Goal: Task Accomplishment & Management: Complete application form

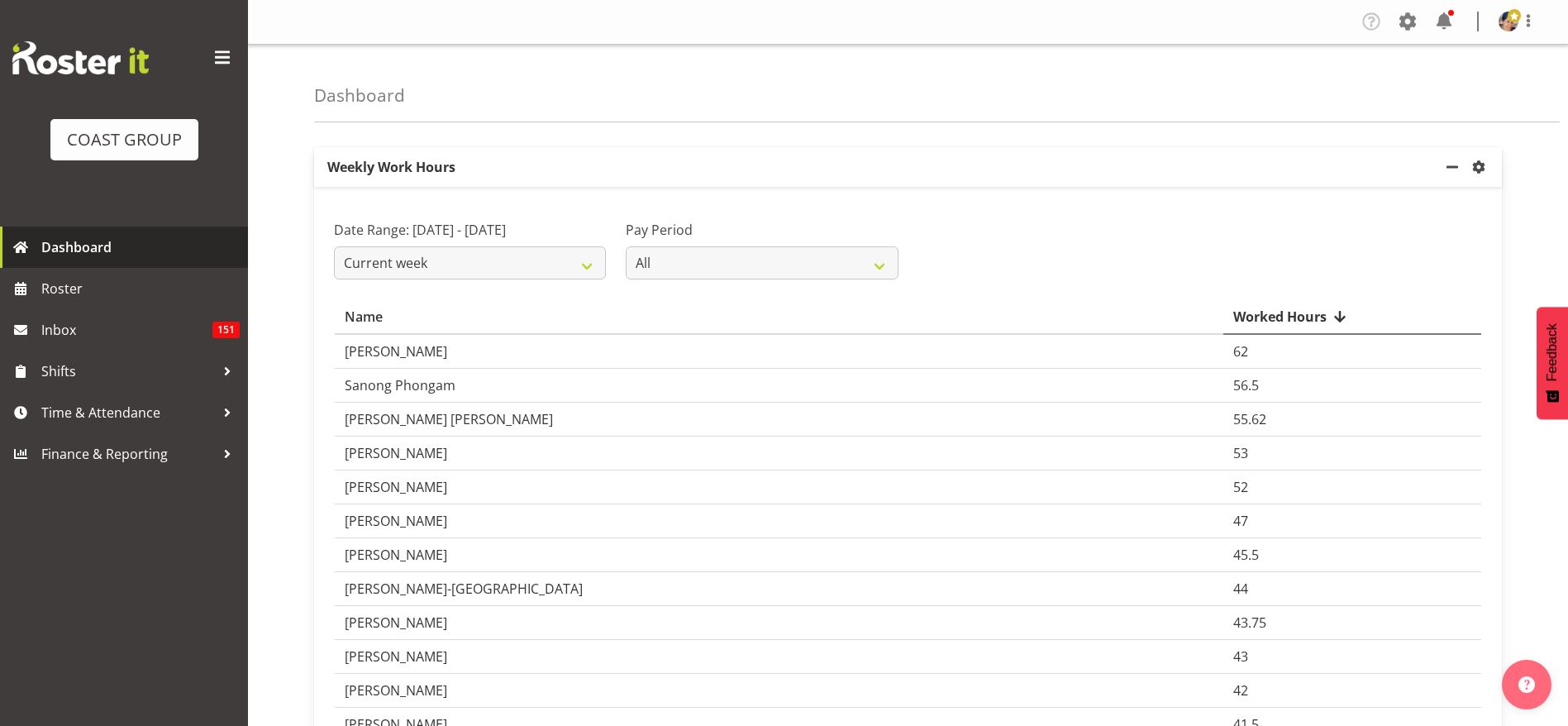
click at [105, 247] on span "Dashboard" at bounding box center [140, 247] width 199 height 24
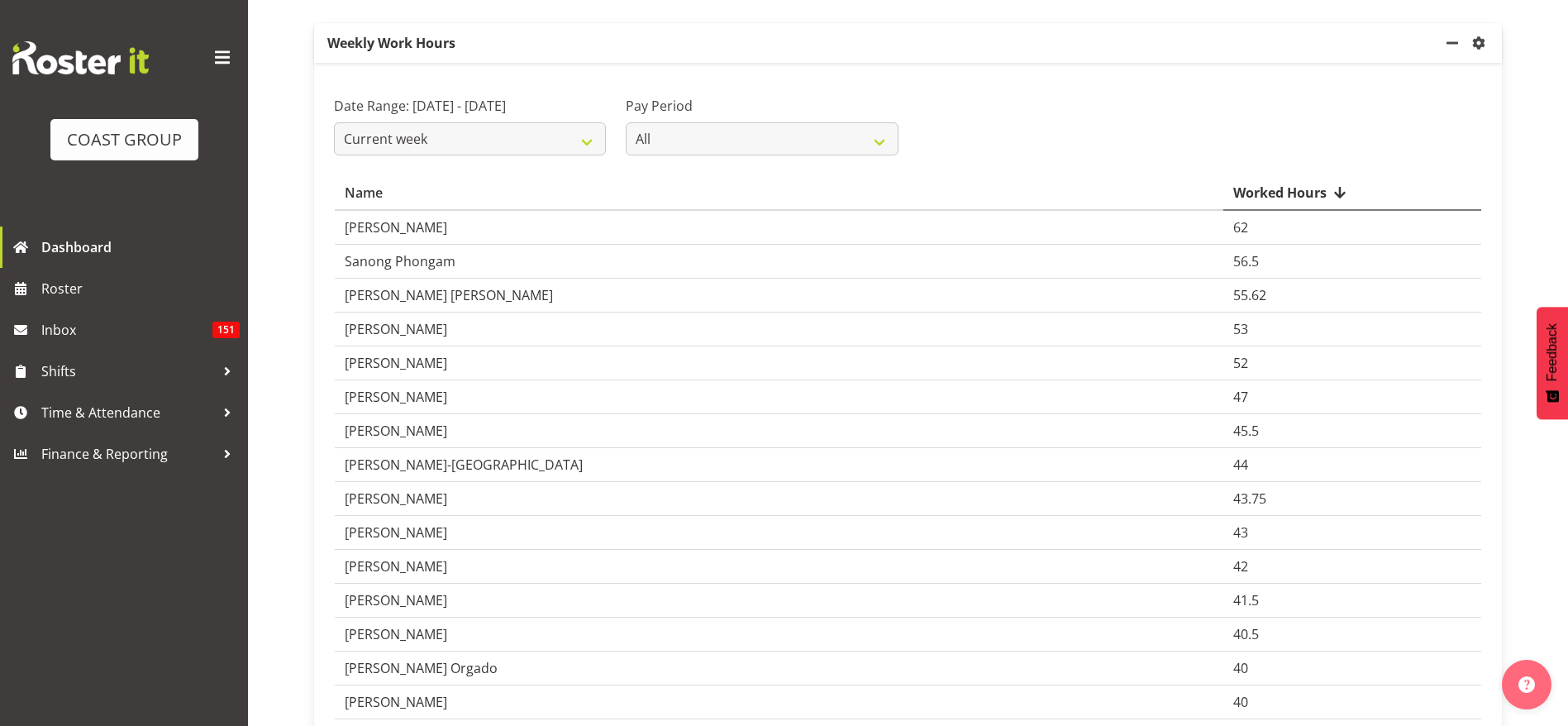
scroll to position [248, 0]
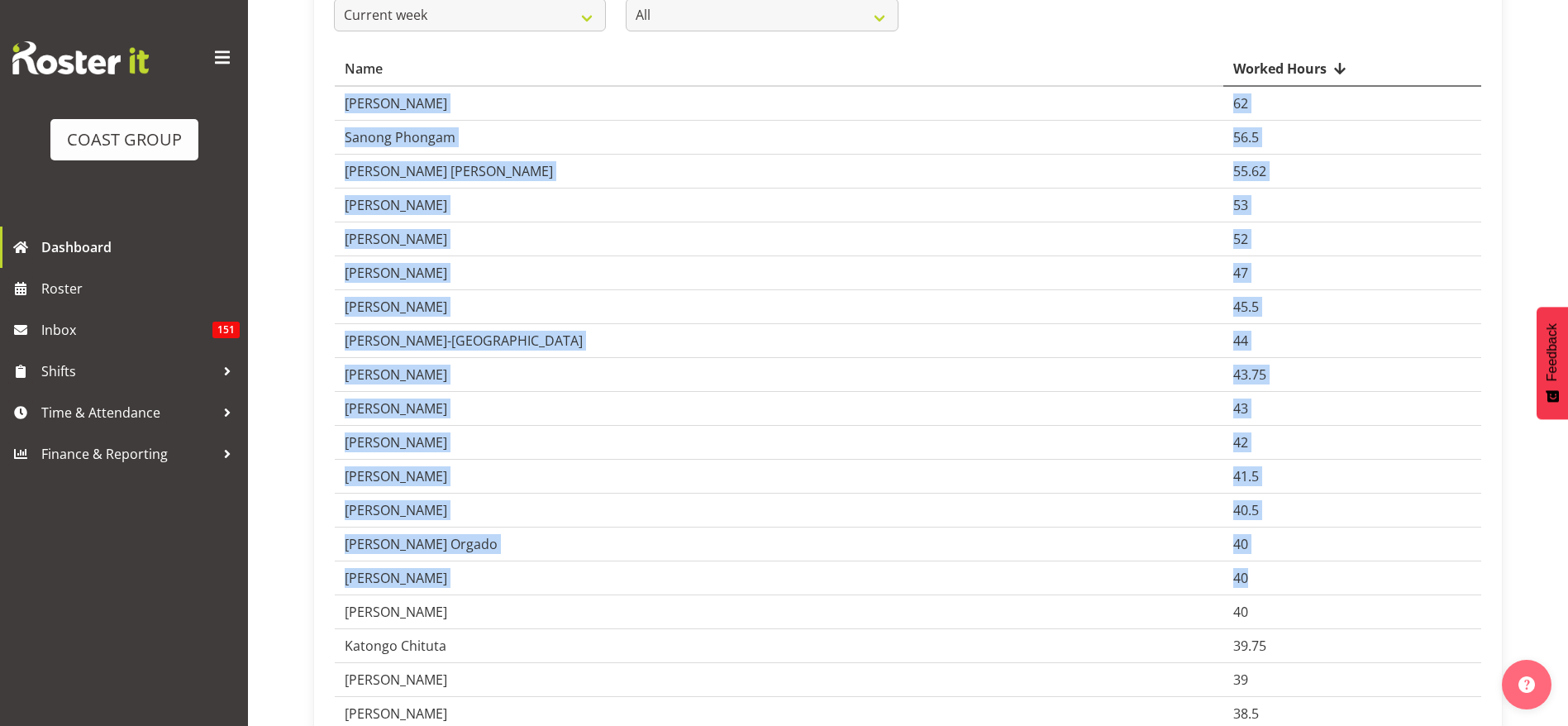
drag, startPoint x: 1308, startPoint y: 562, endPoint x: 319, endPoint y: 130, distance: 1079.2
click at [98, 416] on span "Time & Attendance" at bounding box center [127, 412] width 173 height 24
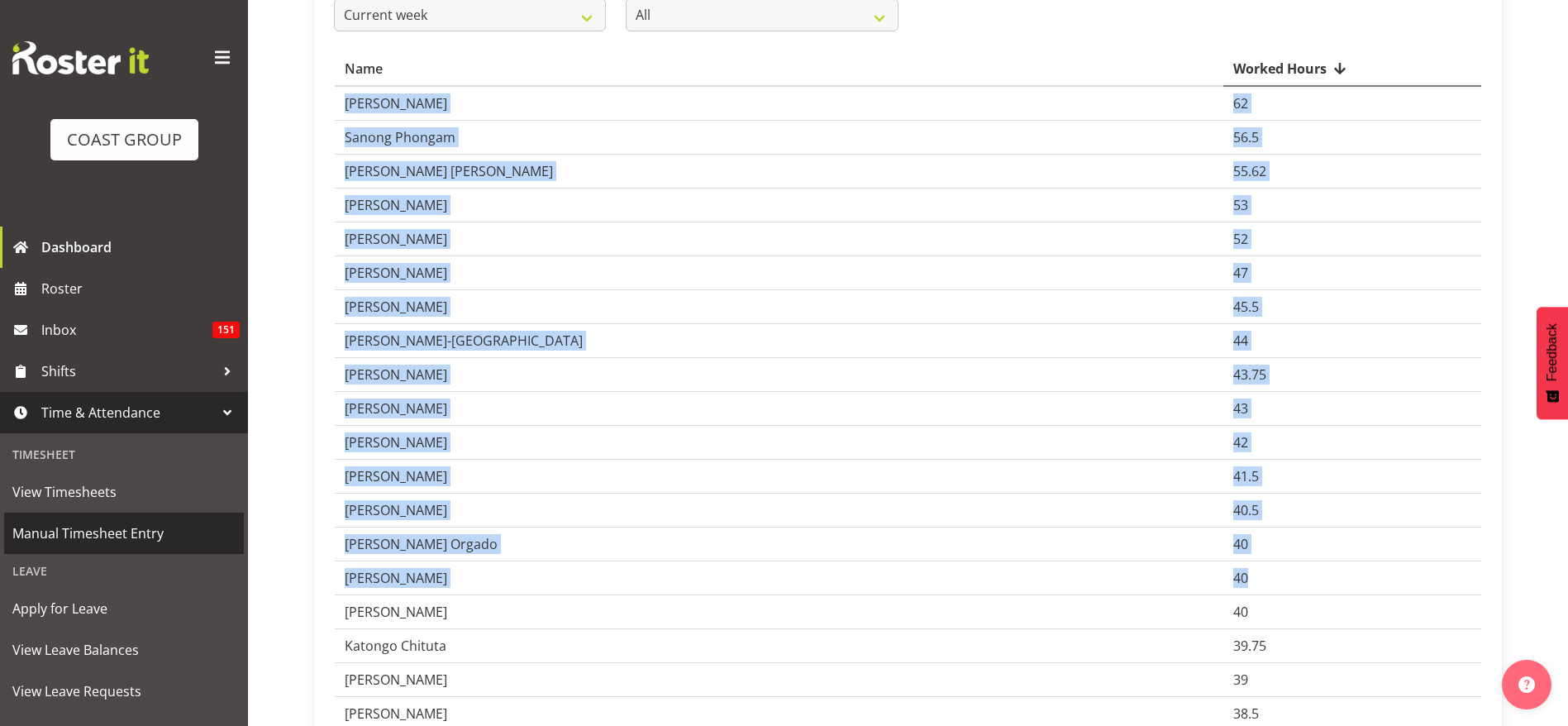
click at [116, 541] on span "Manual Timesheet Entry" at bounding box center [124, 533] width 223 height 24
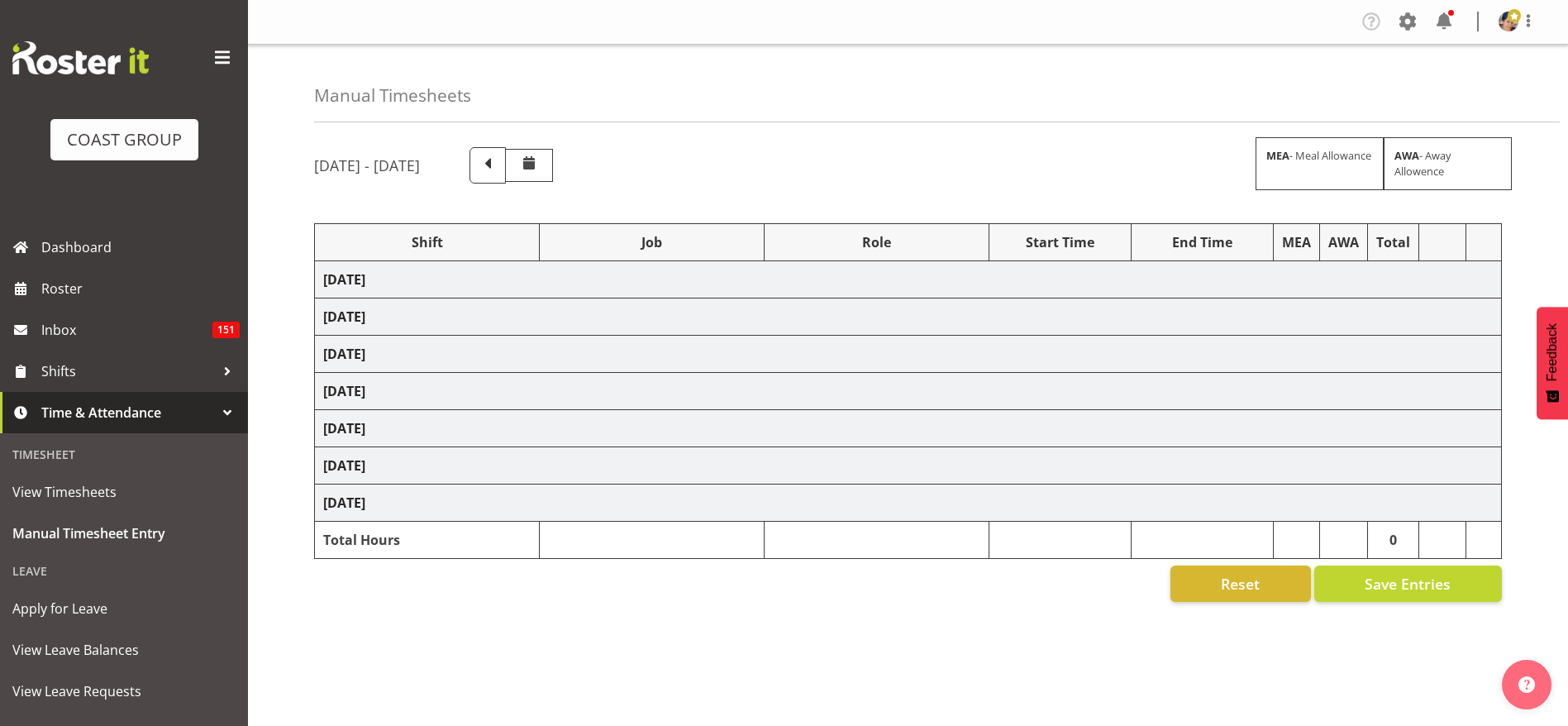
select select "1404"
select select "9028"
select select "37"
select select "1404"
select select "69"
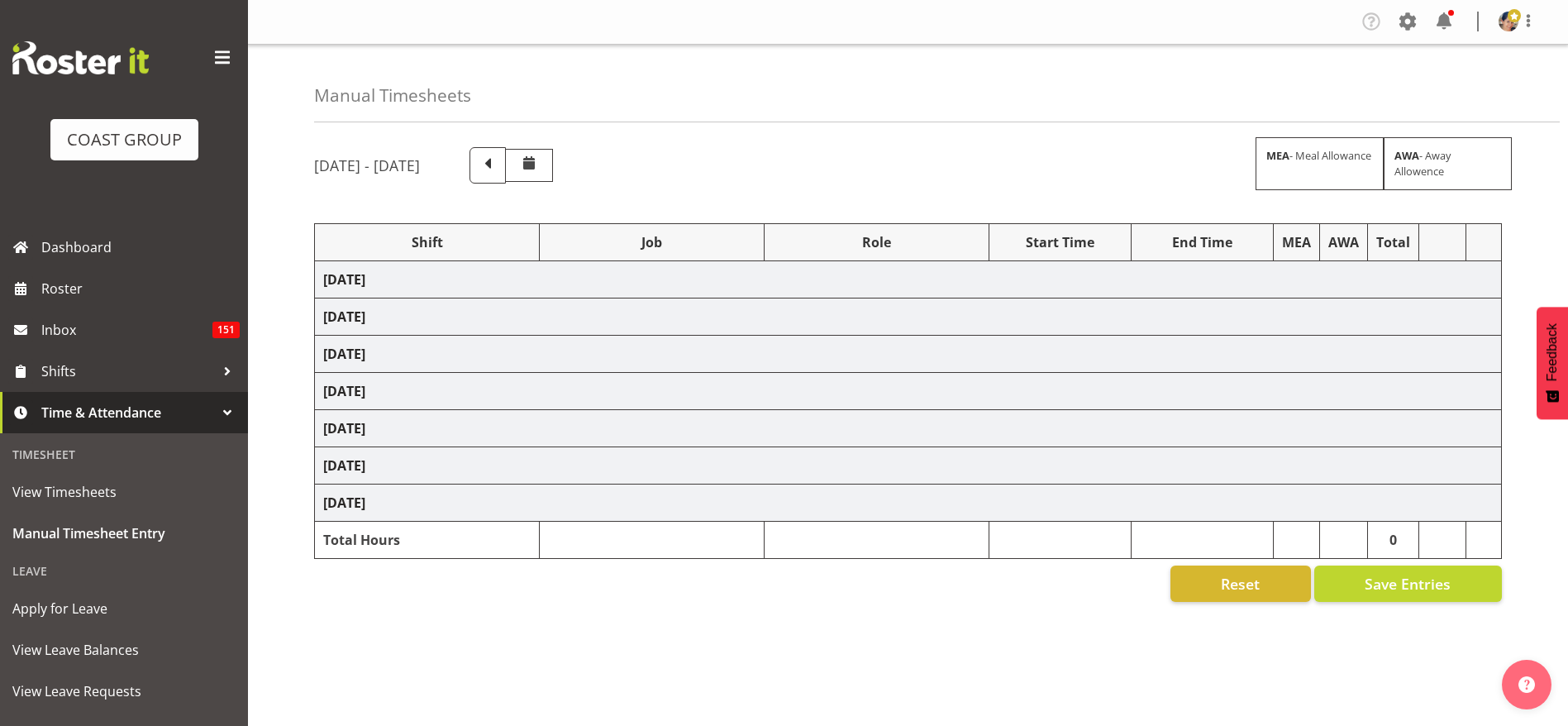
select select "37"
select select "1404"
select select "69"
select select "37"
select select "1404"
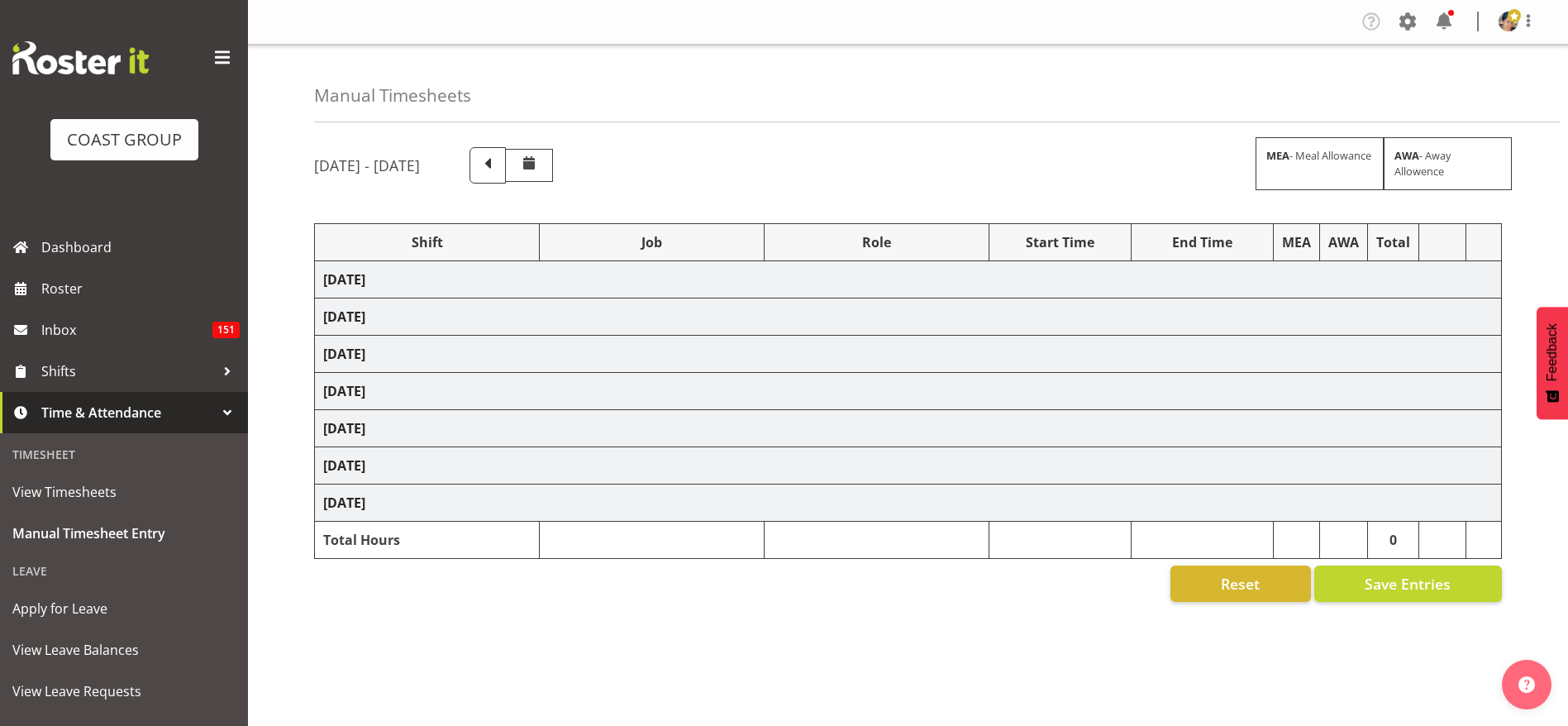
select select "69"
select select "37"
select select "1404"
select select "9205"
select select "37"
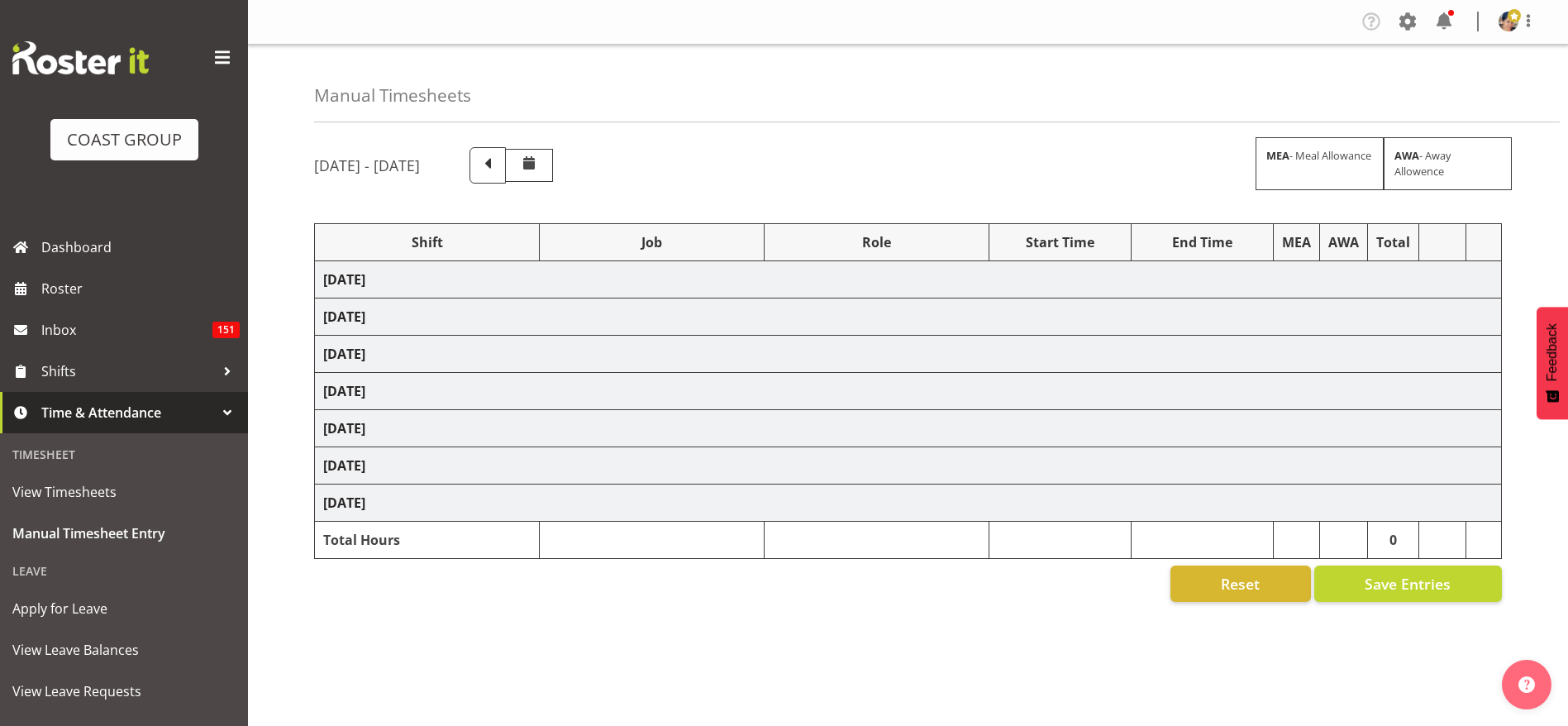
select select "1404"
select select "10656"
select select "37"
select select "1404"
select select "69"
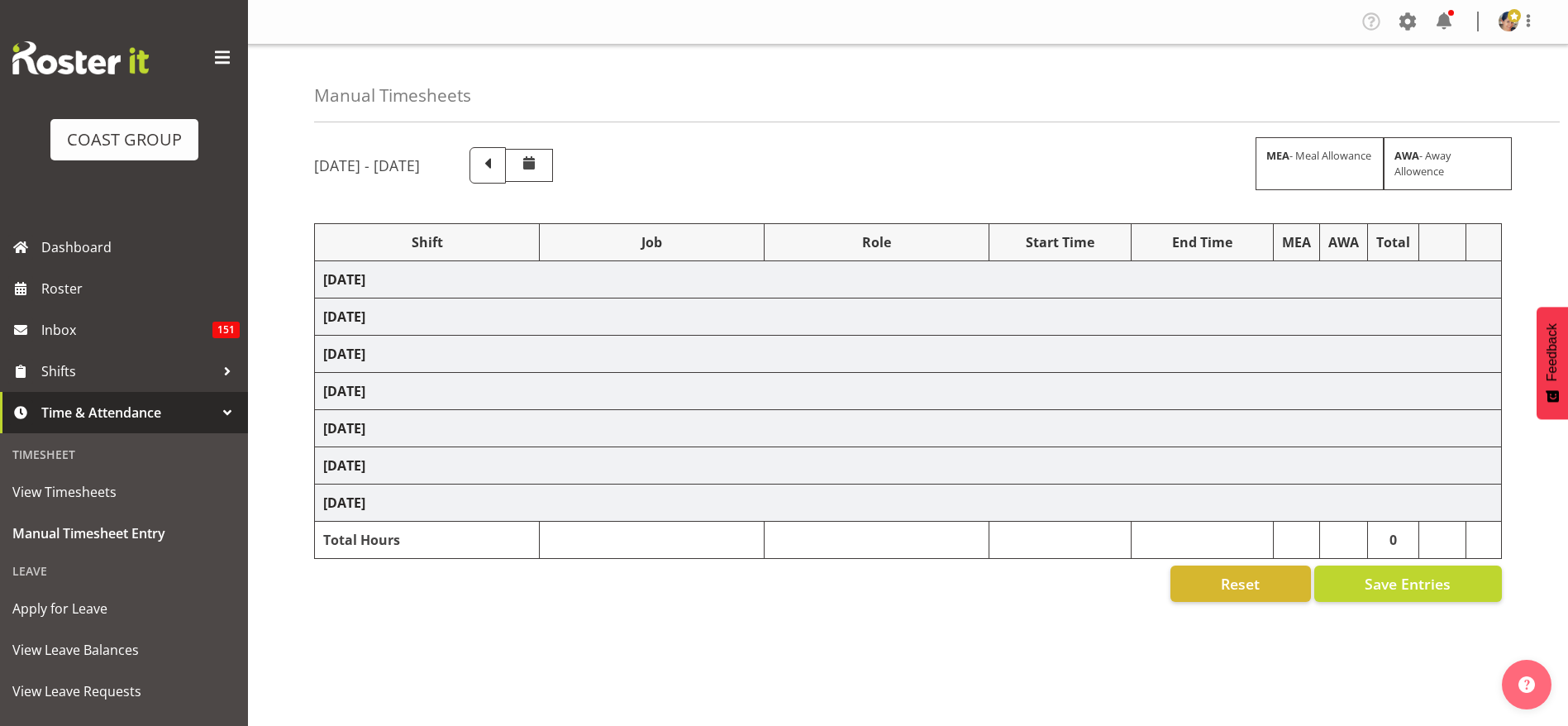
select select "37"
select select "1404"
select select "10517"
select select "37"
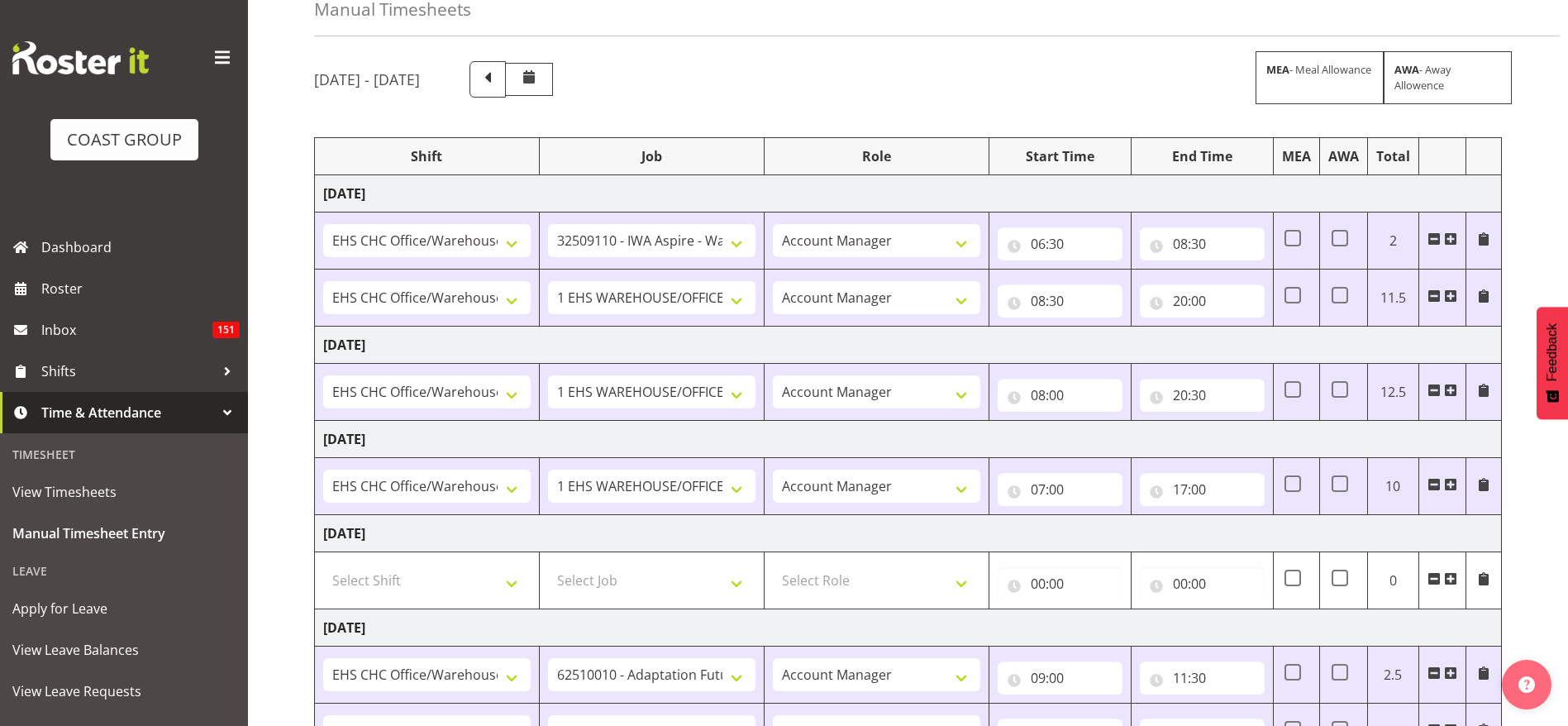
scroll to position [124, 0]
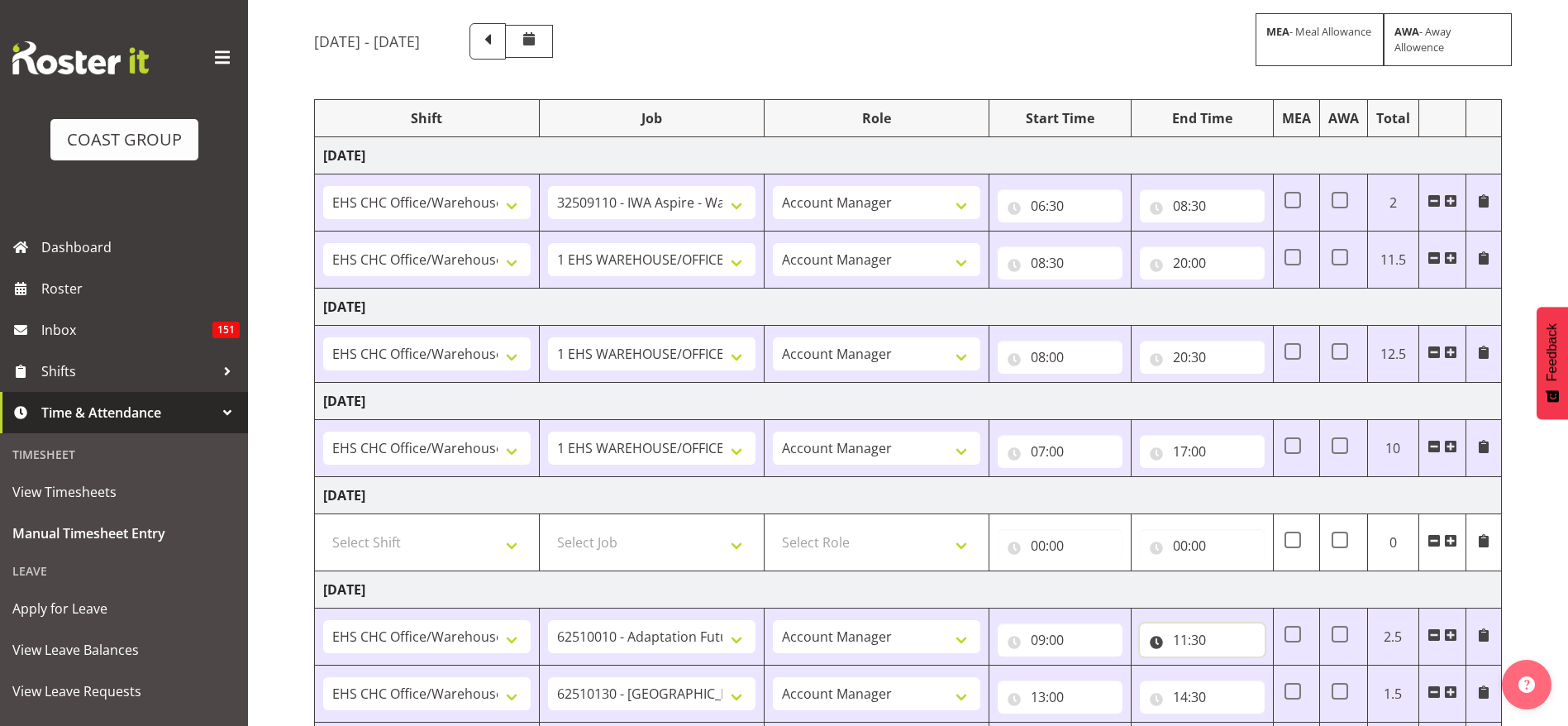
click at [1203, 644] on input "11:30" at bounding box center [1202, 641] width 124 height 33
click at [1249, 680] on select "00 01 02 03 04 05 06 07 08 09 10 11 12 13 14 15 16 17 18 19 20 21 22 23" at bounding box center [1253, 683] width 37 height 33
select select "12"
click at [1234, 666] on select "00 01 02 03 04 05 06 07 08 09 10 11 12 13 14 15 16 17 18 19 20 21 22 23" at bounding box center [1253, 683] width 37 height 33
type input "12:30"
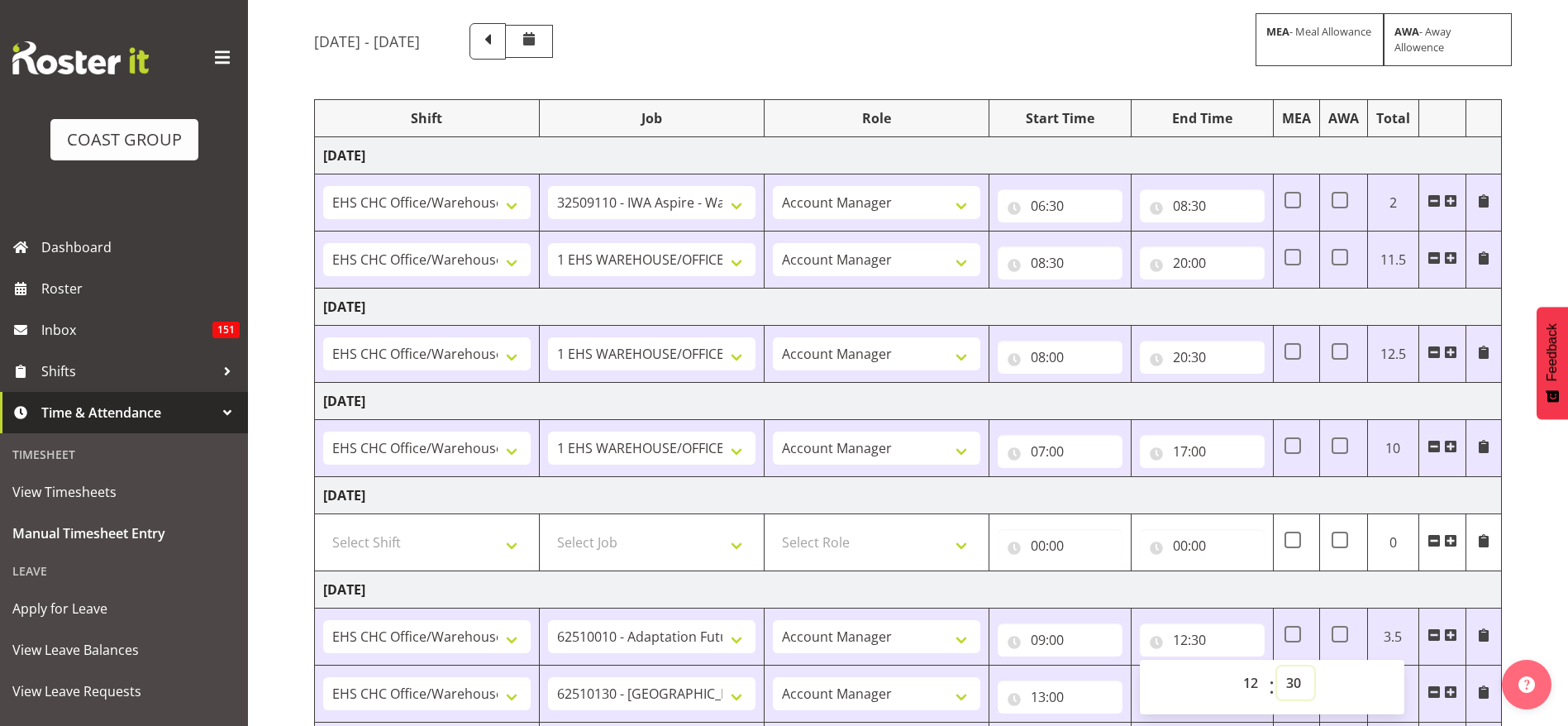
click at [1298, 688] on select "00 01 02 03 04 05 06 07 08 09 10 11 12 13 14 15 16 17 18 19 20 21 22 23 24 25 2…" at bounding box center [1296, 683] width 37 height 33
select select "0"
click at [1277, 666] on select "00 01 02 03 04 05 06 07 08 09 10 11 12 13 14 15 16 17 18 19 20 21 22 23 24 25 2…" at bounding box center [1296, 683] width 37 height 33
type input "12:00"
drag, startPoint x: 1143, startPoint y: 61, endPoint x: 1100, endPoint y: 193, distance: 138.8
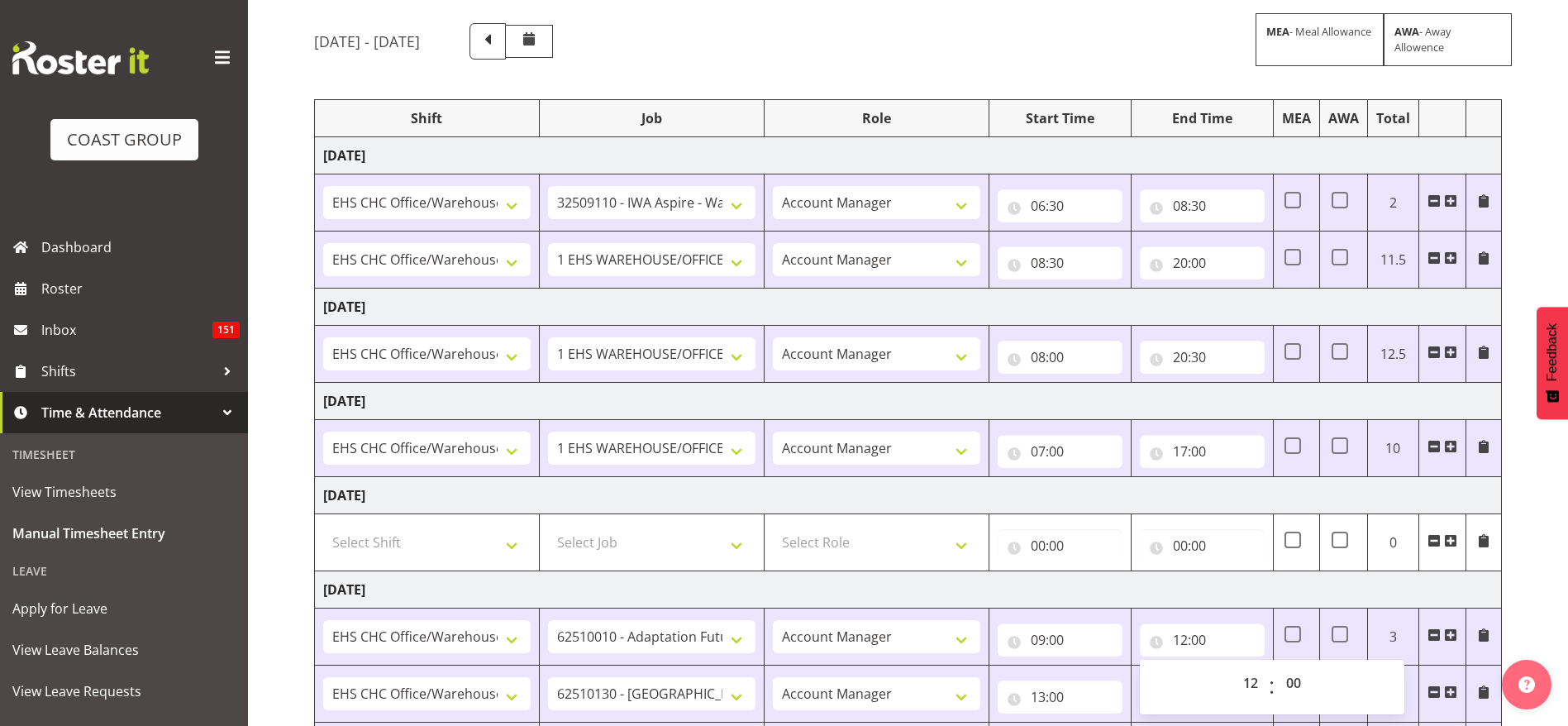
click at [1143, 64] on div "October 1st - October 7th 2025 MEA - Meal Allowance AWA - Away Allowence Shift …" at bounding box center [941, 536] width 1255 height 1050
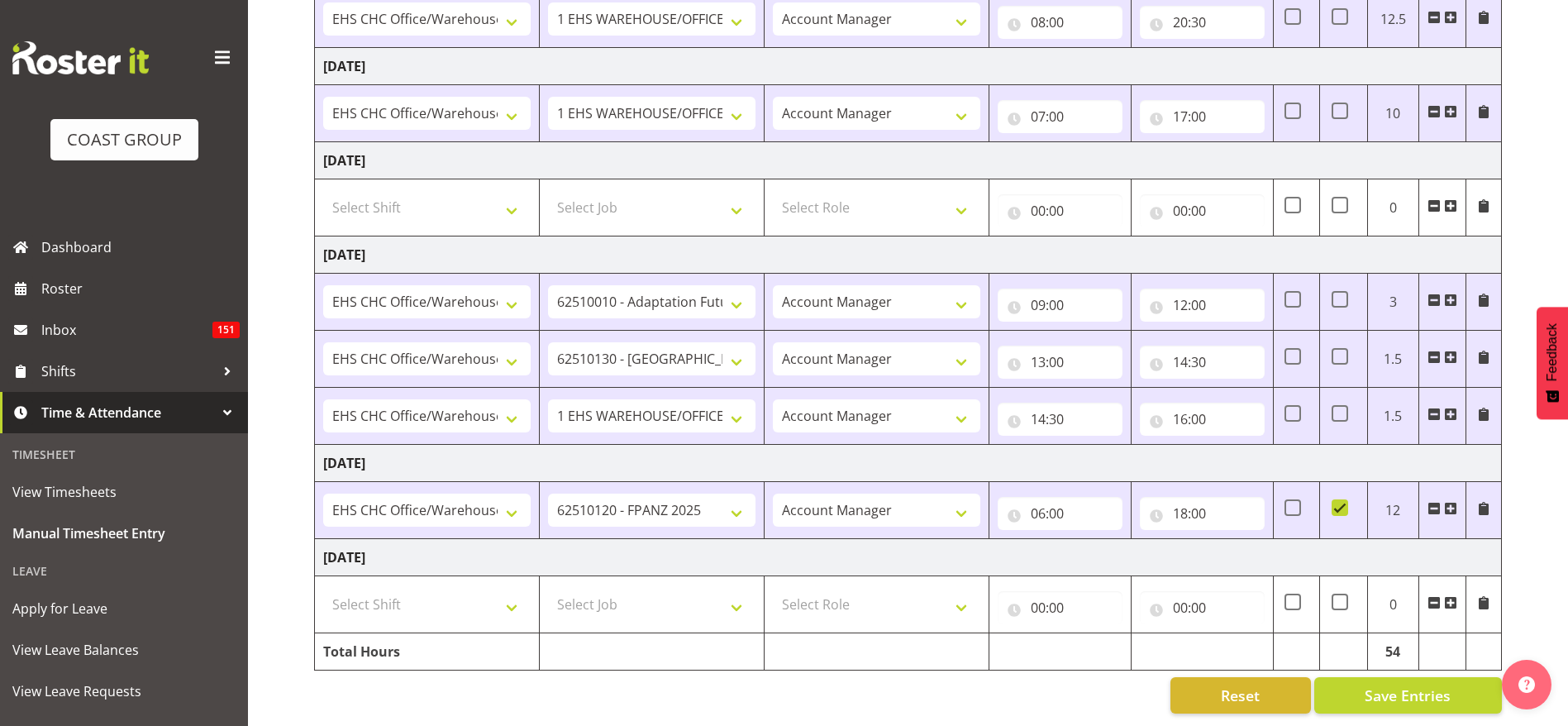
scroll to position [478, 0]
click at [1400, 685] on span "Save Entries" at bounding box center [1408, 696] width 86 height 22
drag, startPoint x: 407, startPoint y: 579, endPoint x: 417, endPoint y: 585, distance: 11.7
click at [407, 588] on select "Select Shift Break AHICE Break ATSNZ Break All Blacks casual Break Arts canty B…" at bounding box center [427, 605] width 208 height 33
select select "1404"
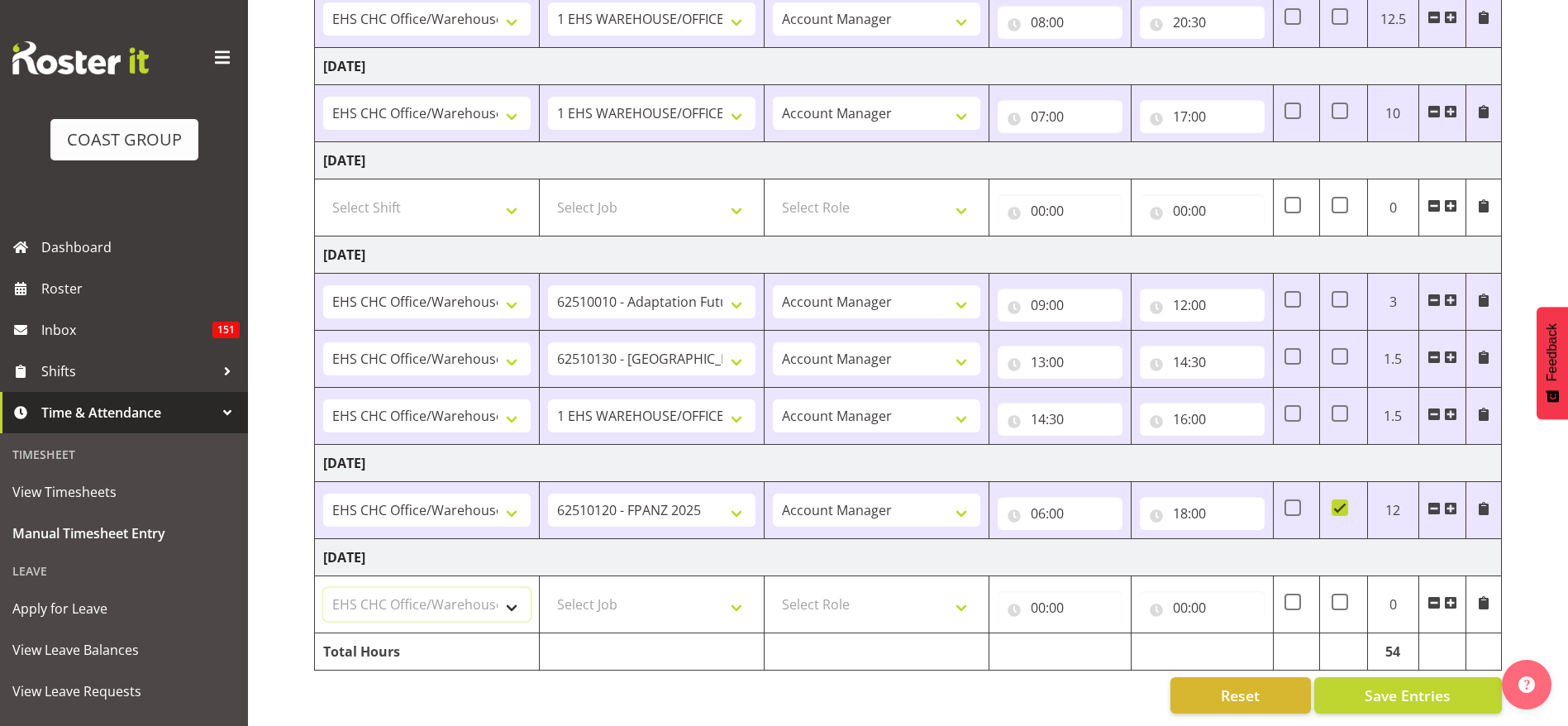
click at [323, 588] on select "Select Shift Break AHICE Break ATSNZ Break All Blacks casual Break Arts canty B…" at bounding box center [427, 605] width 208 height 33
click at [595, 588] on select "Select Job 1 Carlton Events 1 Carlton Hamilton 1 Carlton Wellington 1 EHS WAREH…" at bounding box center [652, 605] width 208 height 33
click at [423, 445] on td "Monday 6th October 2025" at bounding box center [909, 463] width 1187 height 37
click at [676, 588] on select "1 Carlton Events 1 Carlton Hamilton 1 Carlton Wellington 1 EHS WAREHOUSE/OFFICE…" at bounding box center [652, 605] width 208 height 33
select select "10517"
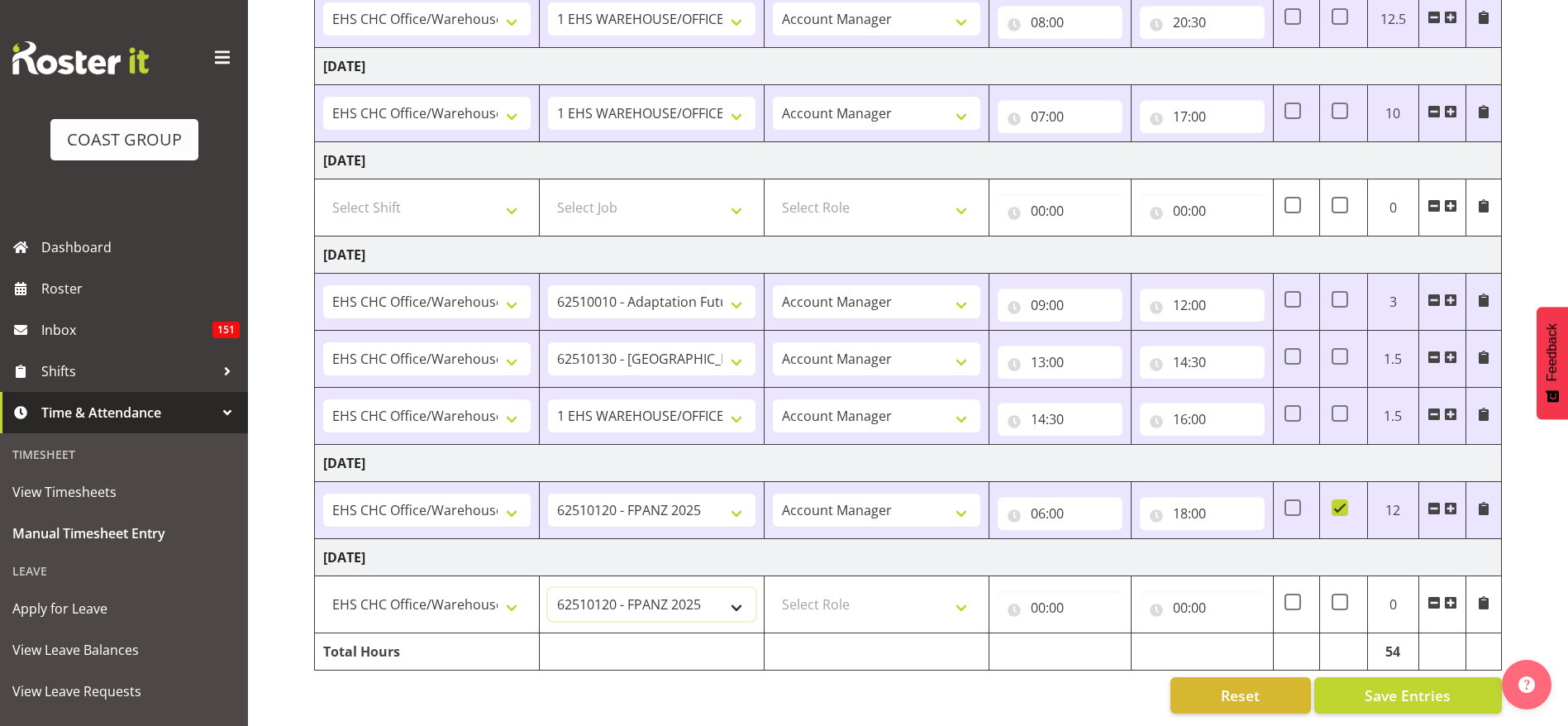
click at [548, 588] on select "1 Carlton Events 1 Carlton Hamilton 1 Carlton Wellington 1 EHS WAREHOUSE/OFFICE…" at bounding box center [652, 605] width 208 height 33
click at [863, 590] on select "Select Role ACCOUNT MANAGER Account Manager" at bounding box center [877, 605] width 208 height 33
select select "37"
click at [773, 588] on select "Select Role ACCOUNT MANAGER Account Manager" at bounding box center [877, 605] width 208 height 33
click at [1048, 592] on input "00:00" at bounding box center [1060, 608] width 124 height 33
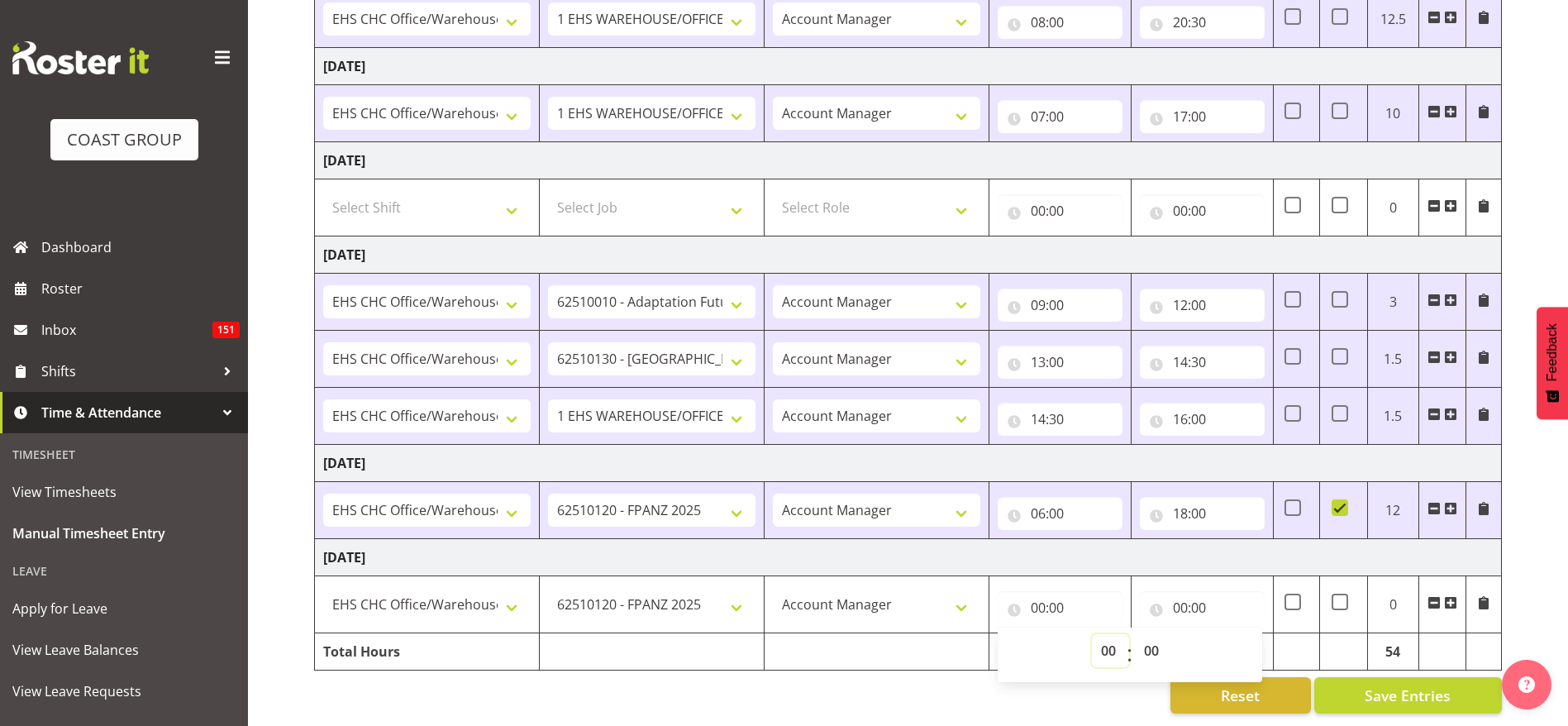
click at [1099, 635] on select "00 01 02 03 04 05 06 07 08 09 10 11 12 13 14 15 16 17 18 19 20 21 22 23" at bounding box center [1111, 652] width 37 height 33
select select "7"
click at [1092, 635] on select "00 01 02 03 04 05 06 07 08 09 10 11 12 13 14 15 16 17 18 19 20 21 22 23" at bounding box center [1111, 652] width 37 height 33
type input "07:00"
click at [1186, 592] on input "00:00" at bounding box center [1202, 608] width 124 height 33
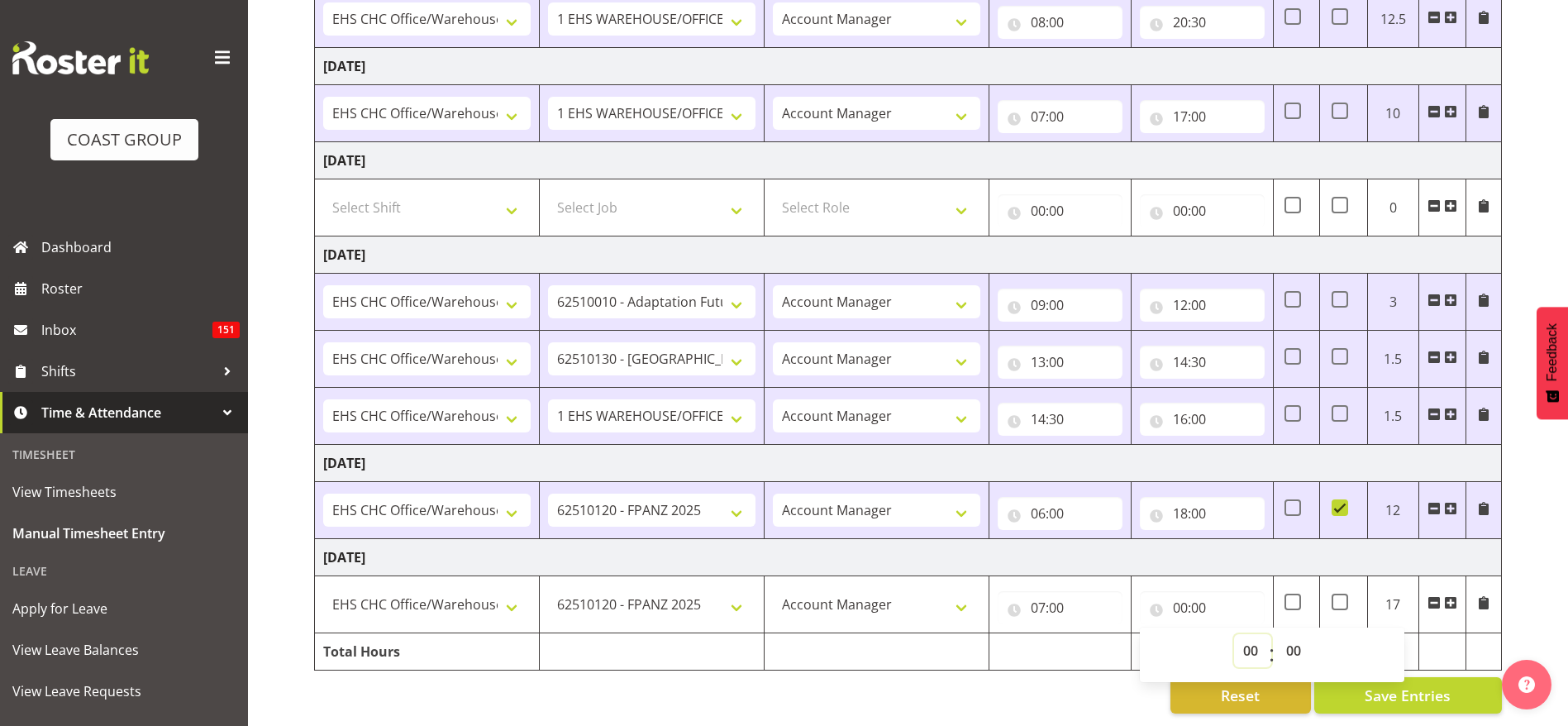
click at [1245, 635] on select "00 01 02 03 04 05 06 07 08 09 10 11 12 13 14 15 16 17 18 19 20 21 22 23" at bounding box center [1253, 652] width 37 height 33
select select "12"
click at [1234, 635] on select "00 01 02 03 04 05 06 07 08 09 10 11 12 13 14 15 16 17 18 19 20 21 22 23" at bounding box center [1253, 652] width 37 height 33
type input "12:00"
click at [815, 445] on td "Monday 6th October 2025" at bounding box center [909, 463] width 1187 height 37
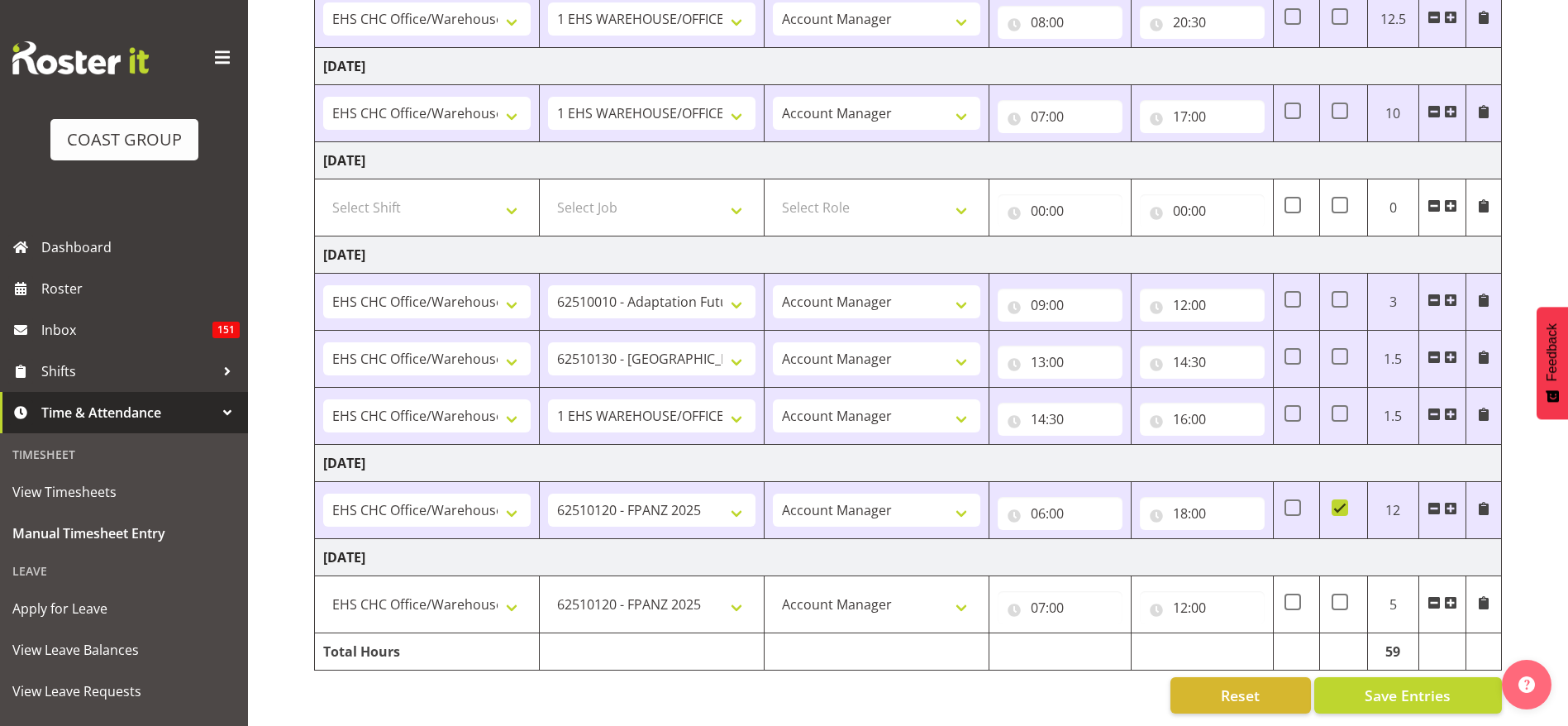
click at [1450, 597] on span at bounding box center [1451, 604] width 14 height 14
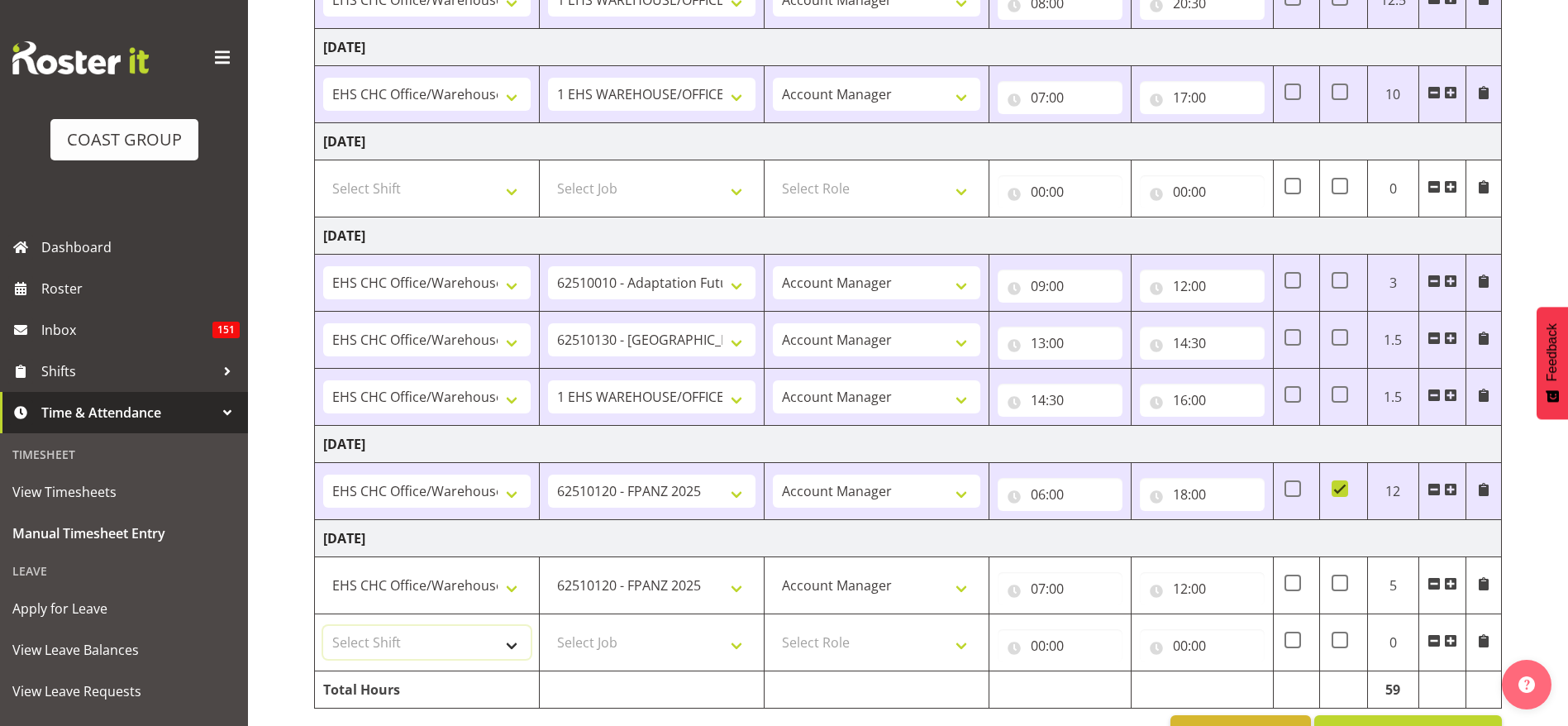
click at [440, 653] on select "Select Shift Break AHICE Break ATSNZ Break All Blacks casual Break Arts canty B…" at bounding box center [427, 643] width 208 height 33
select select "1404"
click at [323, 626] on select "Select Shift Break AHICE Break ATSNZ Break All Blacks casual Break Arts canty B…" at bounding box center [427, 643] width 208 height 33
click at [621, 650] on select "Select Job 1 Carlton Events 1 Carlton Hamilton 1 Carlton Wellington 1 EHS WAREH…" at bounding box center [652, 643] width 208 height 33
select select "69"
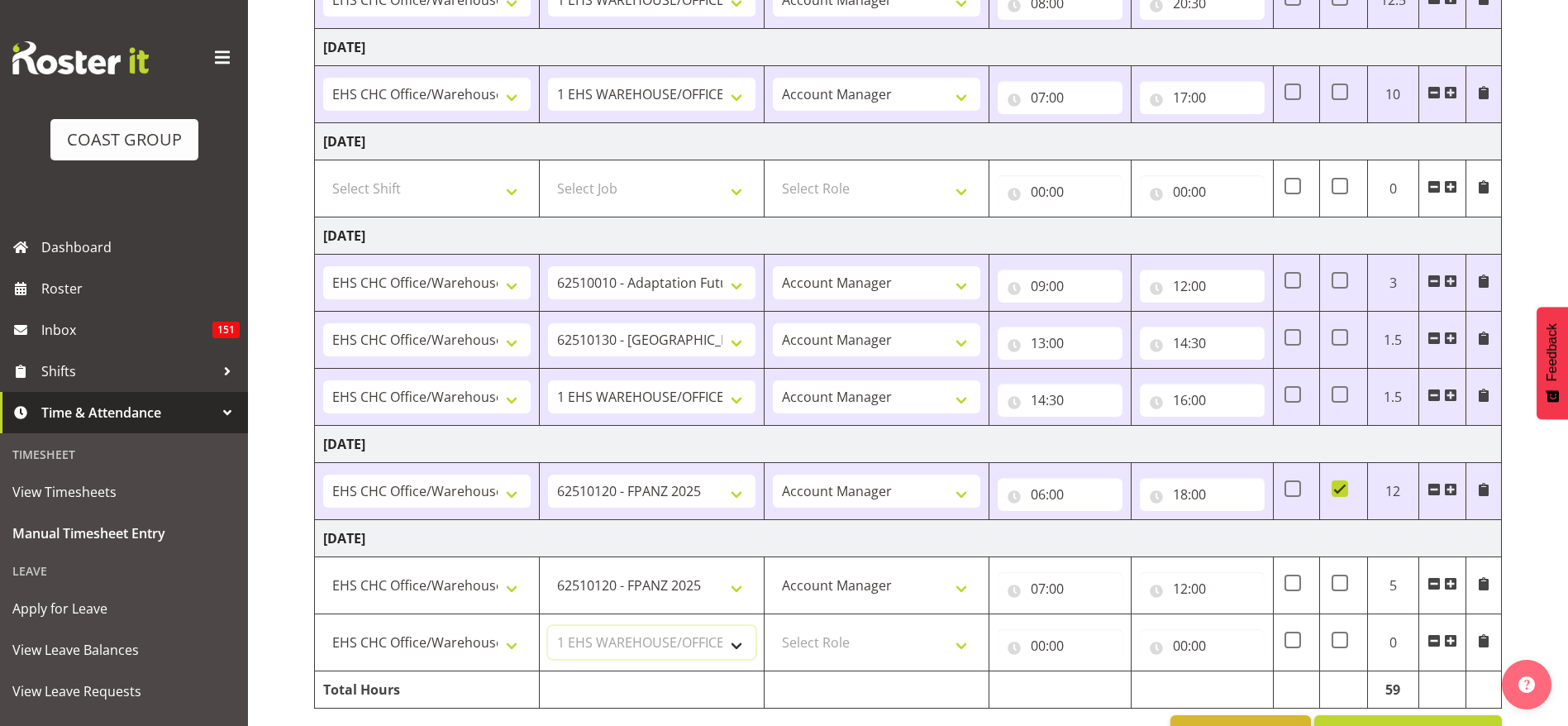
click at [548, 626] on select "Select Job 1 Carlton Events 1 Carlton Hamilton 1 Carlton Wellington 1 EHS WAREH…" at bounding box center [652, 643] width 208 height 33
click at [895, 646] on select "Select Role ACCOUNT MANAGER Account Manager" at bounding box center [877, 643] width 208 height 33
select select "37"
click at [773, 626] on select "Select Role ACCOUNT MANAGER Account Manager" at bounding box center [877, 643] width 208 height 33
click at [1052, 636] on input "00:00" at bounding box center [1060, 646] width 124 height 33
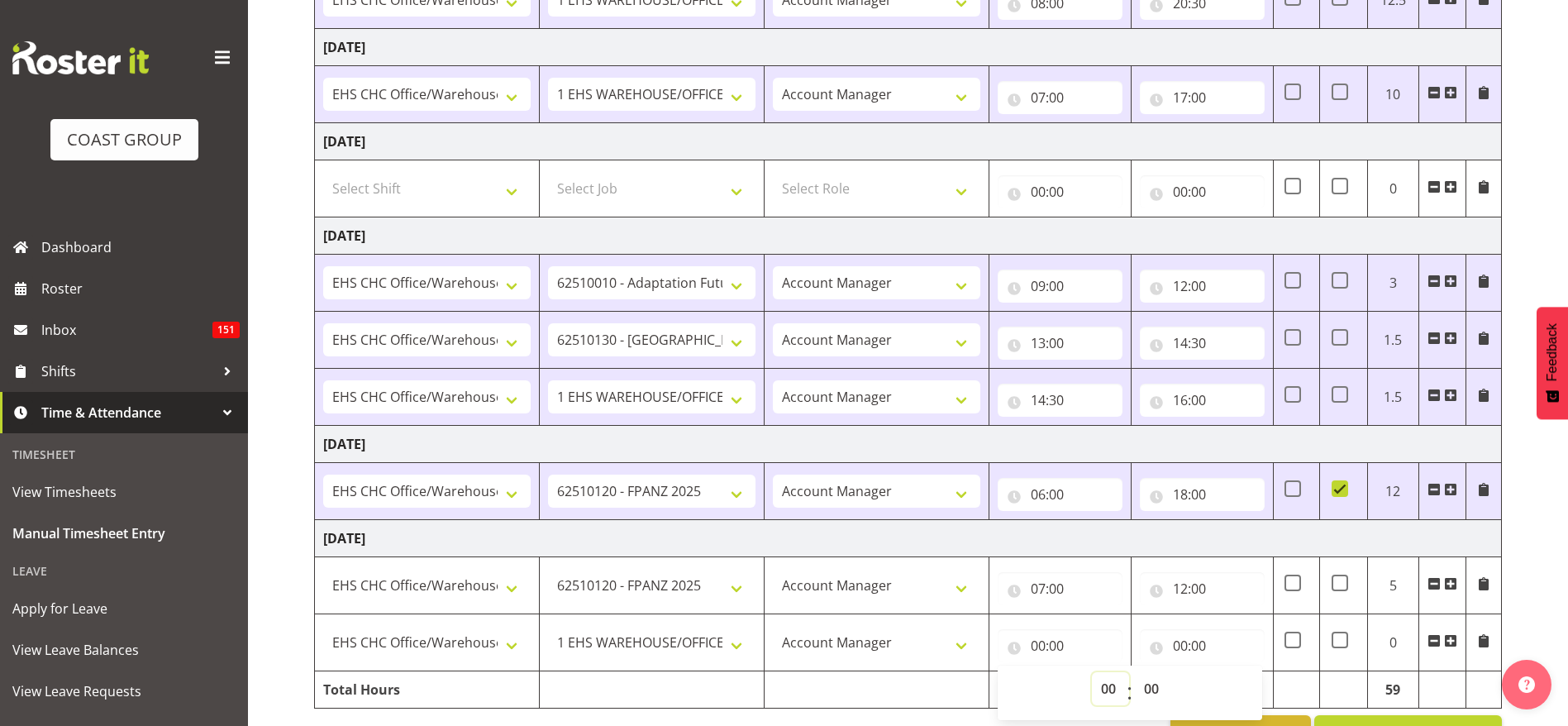
click at [1104, 682] on select "00 01 02 03 04 05 06 07 08 09 10 11 12 13 14 15 16 17 18 19 20 21 22 23" at bounding box center [1111, 689] width 37 height 33
select select "12"
click at [1092, 672] on select "00 01 02 03 04 05 06 07 08 09 10 11 12 13 14 15 16 17 18 19 20 21 22 23" at bounding box center [1111, 689] width 37 height 33
type input "12:00"
click at [1188, 645] on input "00:00" at bounding box center [1202, 646] width 124 height 33
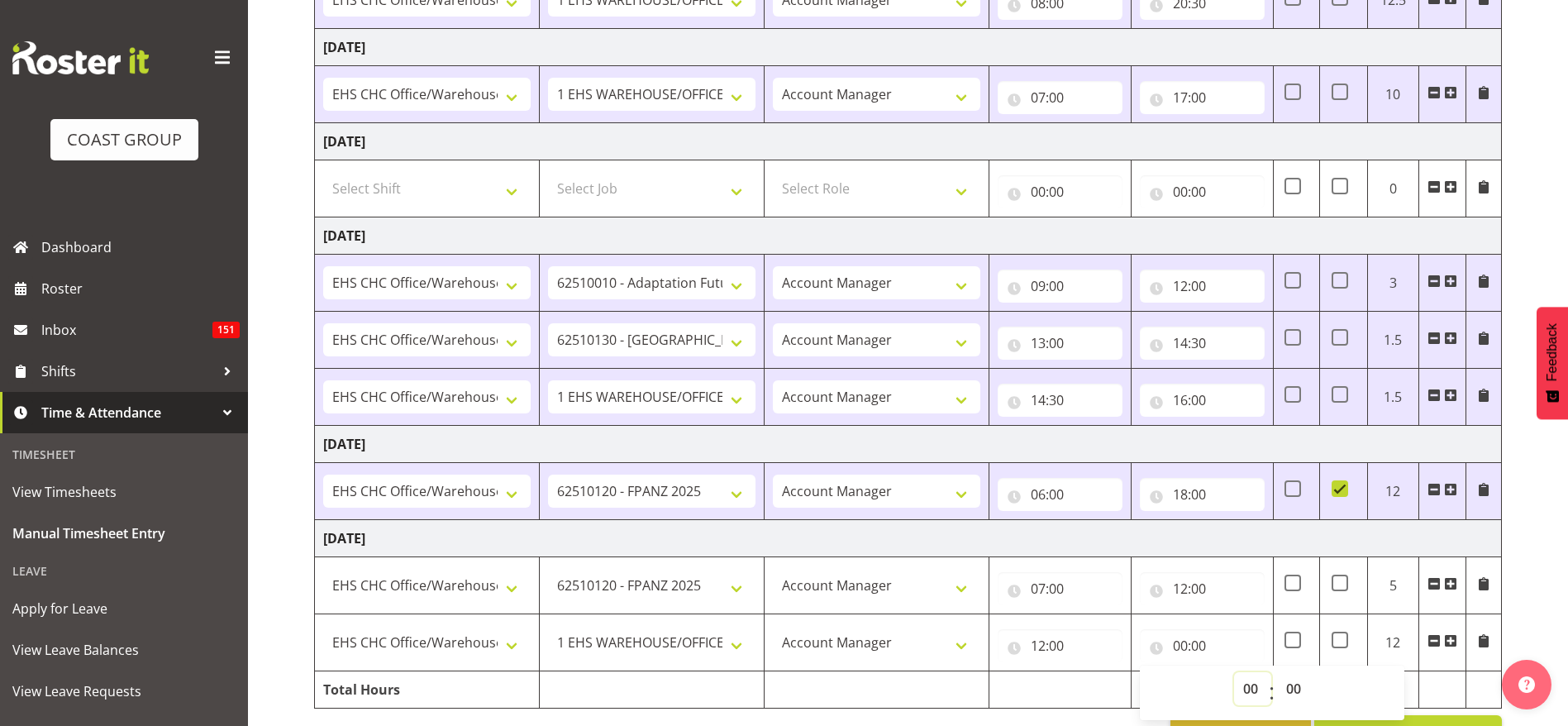
click at [1249, 682] on select "00 01 02 03 04 05 06 07 08 09 10 11 12 13 14 15 16 17 18 19 20 21 22 23" at bounding box center [1253, 689] width 37 height 33
select select "18"
click at [1234, 672] on select "00 01 02 03 04 05 06 07 08 09 10 11 12 13 14 15 16 17 18 19 20 21 22 23" at bounding box center [1253, 689] width 37 height 33
type input "18:00"
click at [1091, 501] on input "06:00" at bounding box center [1060, 495] width 124 height 33
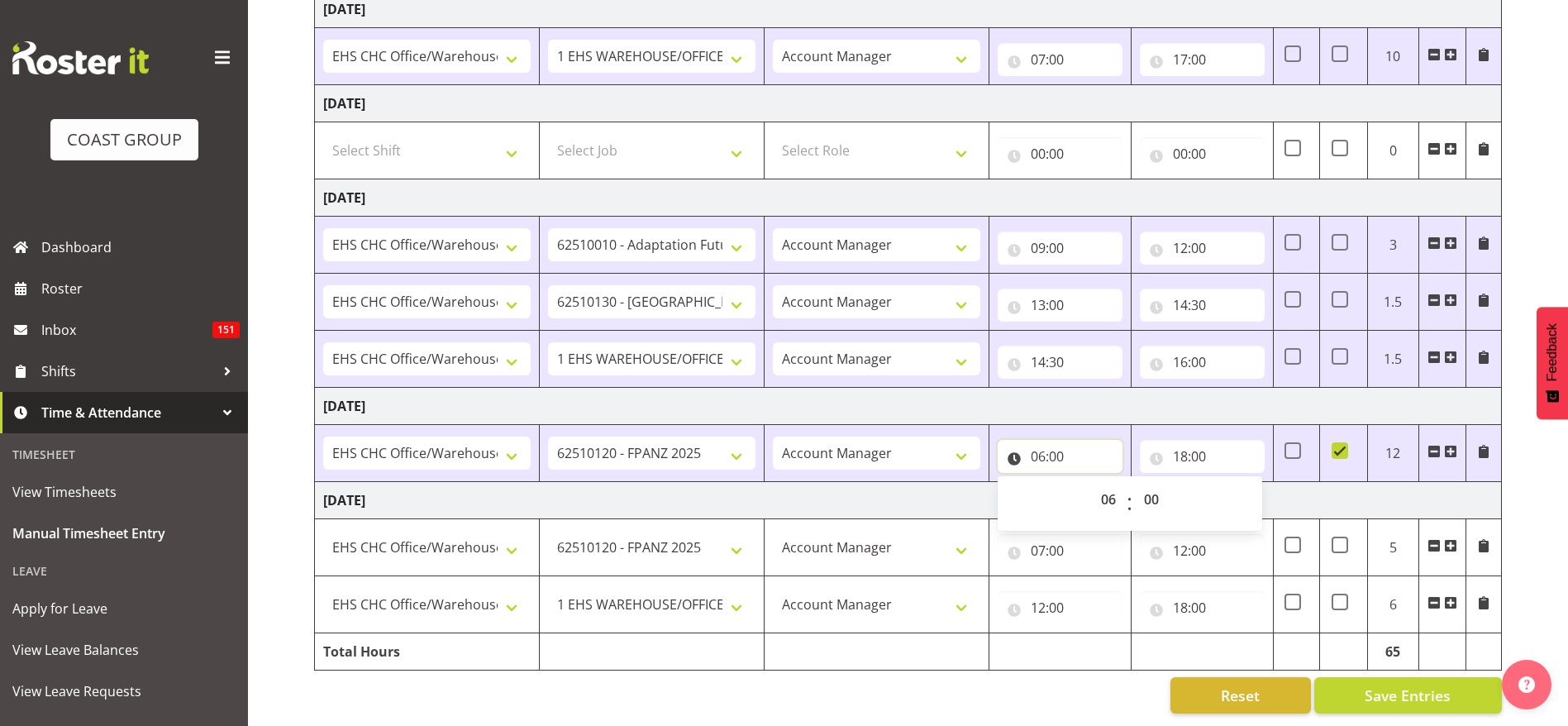
scroll to position [535, 0]
click at [1407, 685] on span "Save Entries" at bounding box center [1408, 696] width 86 height 22
